Goal: Information Seeking & Learning: Learn about a topic

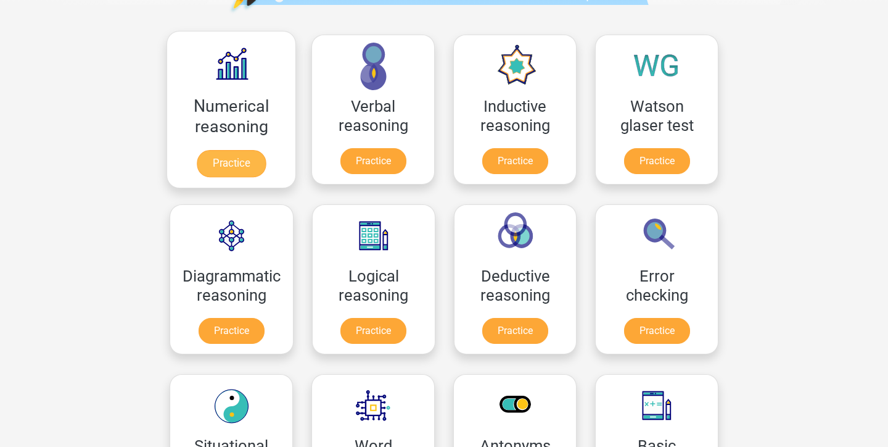
scroll to position [165, 0]
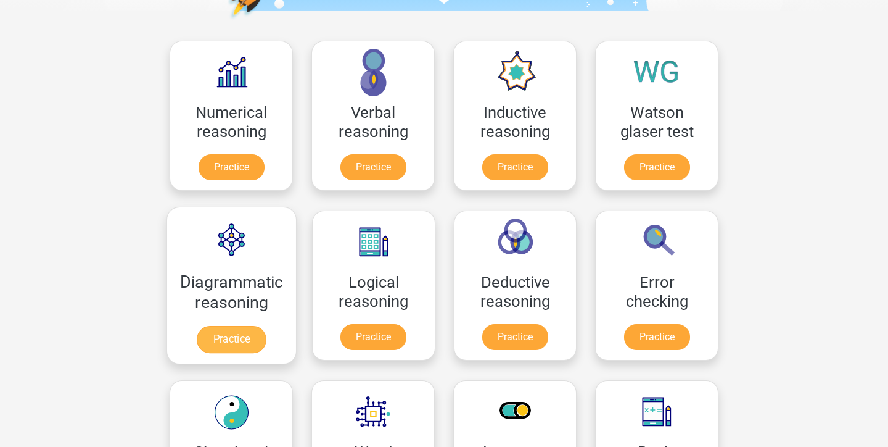
click at [230, 338] on link "Practice" at bounding box center [231, 339] width 69 height 27
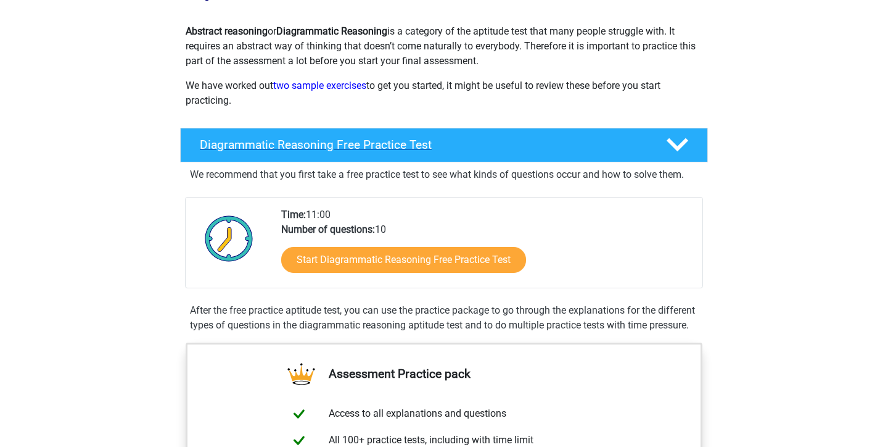
scroll to position [134, 0]
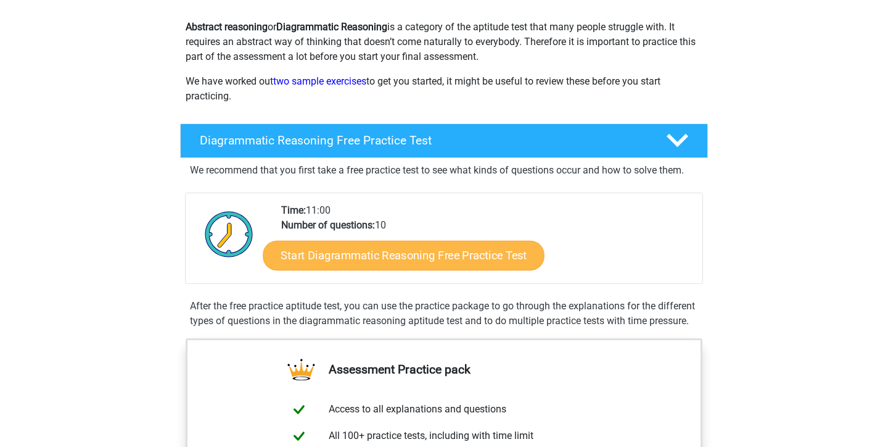
click at [355, 255] on link "Start Diagrammatic Reasoning Free Practice Test" at bounding box center [404, 255] width 282 height 30
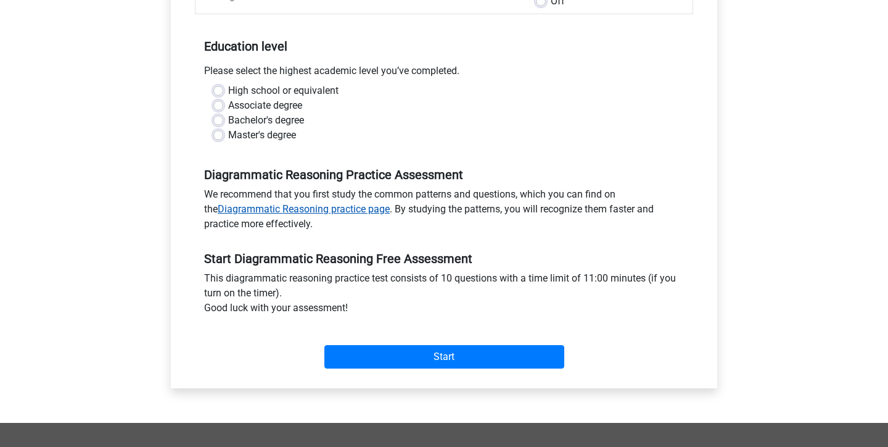
scroll to position [231, 0]
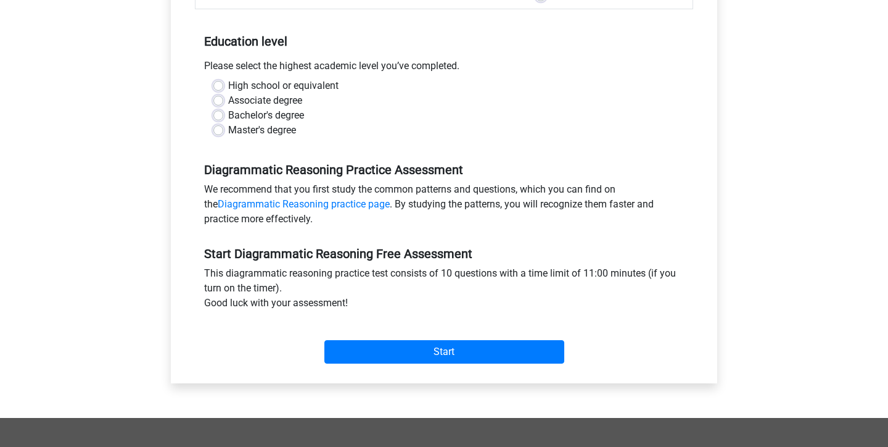
click at [228, 127] on label "Master's degree" at bounding box center [262, 130] width 68 height 15
click at [215, 127] on input "Master's degree" at bounding box center [218, 129] width 10 height 12
radio input "true"
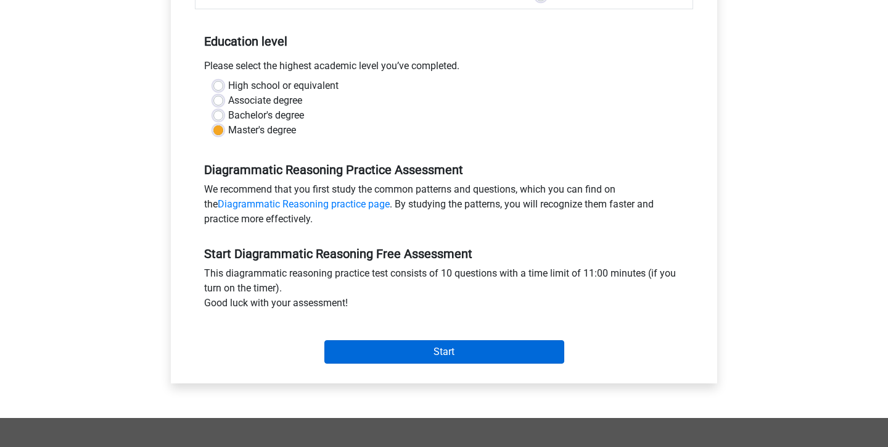
click at [381, 359] on input "Start" at bounding box center [445, 351] width 240 height 23
